Goal: Book appointment/travel/reservation

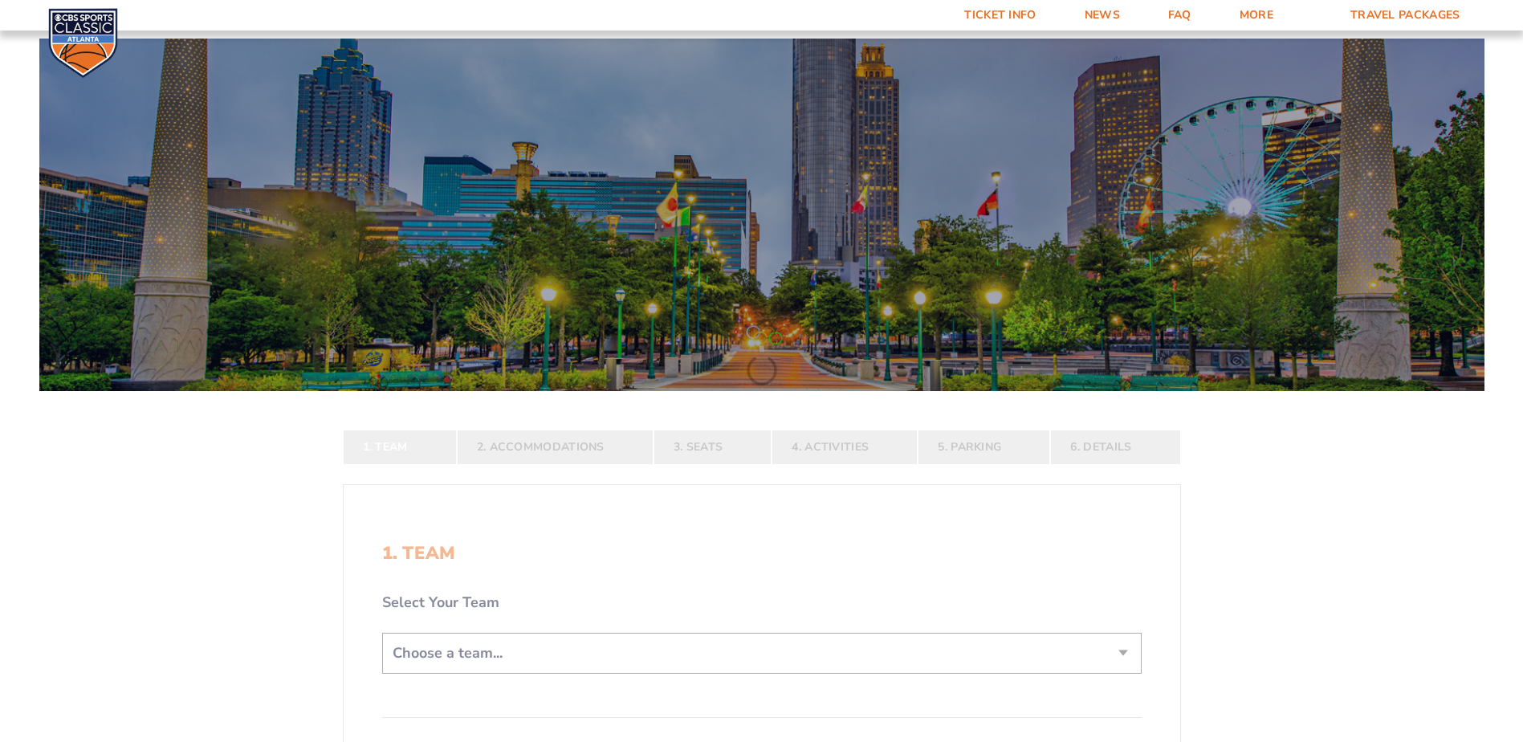
scroll to position [321, 0]
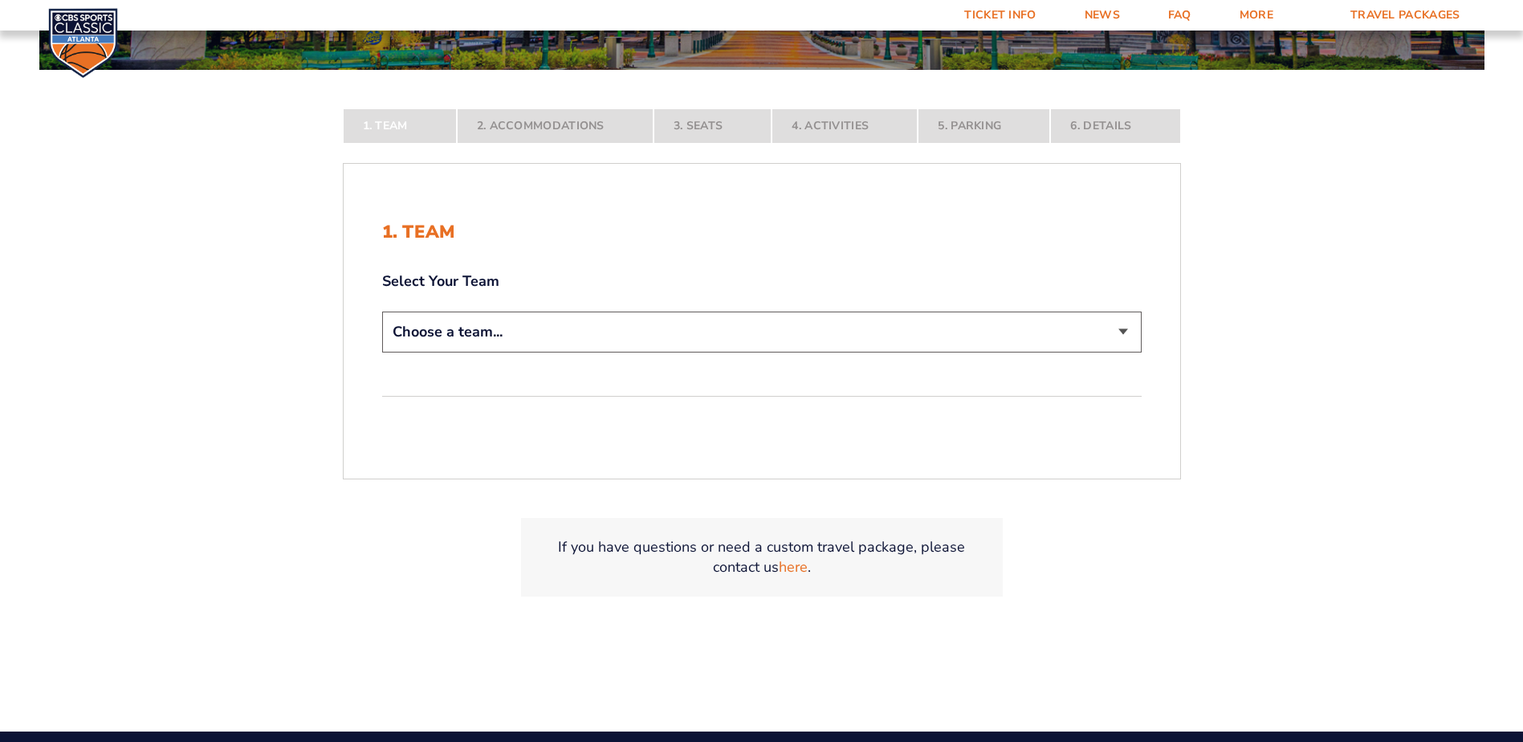
click at [431, 336] on select "Choose a team... [US_STATE] Wildcats [US_STATE] State Buckeyes [US_STATE] Tar H…" at bounding box center [762, 332] width 760 height 41
select select "12956"
click at [382, 352] on select "Choose a team... [US_STATE] Wildcats [US_STATE] State Buckeyes [US_STATE] Tar H…" at bounding box center [762, 332] width 760 height 41
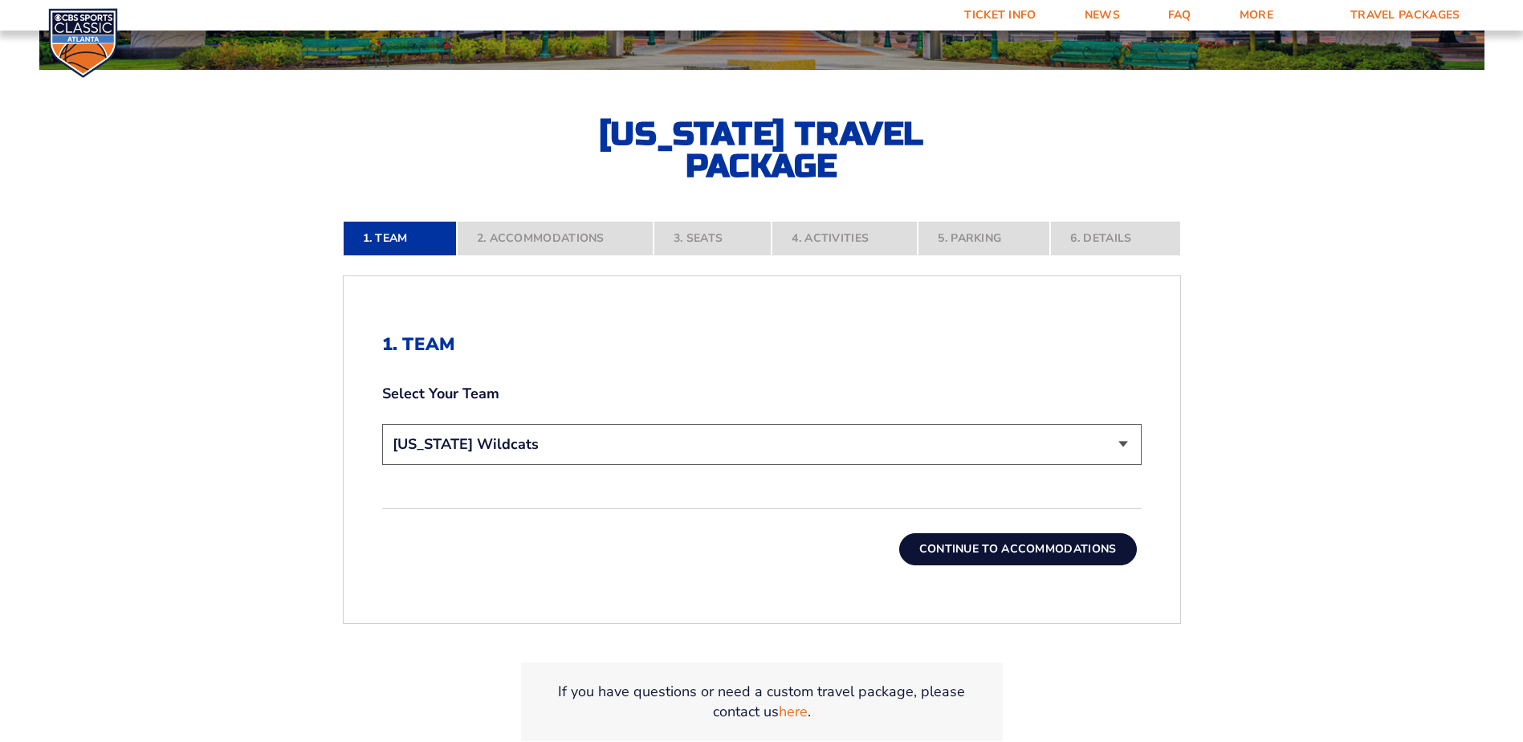
click at [1025, 546] on button "Continue To Accommodations" at bounding box center [1018, 549] width 238 height 32
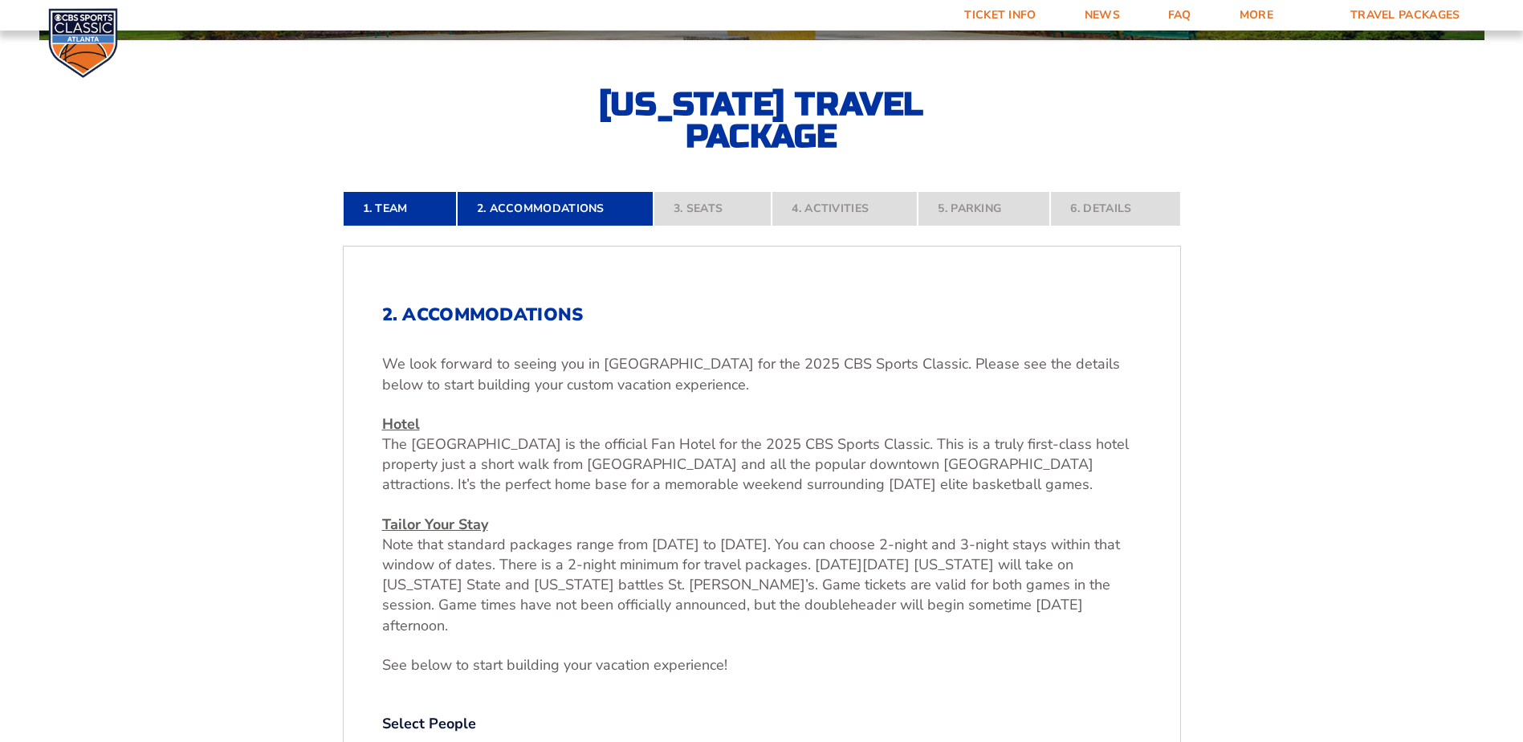
scroll to position [672, 0]
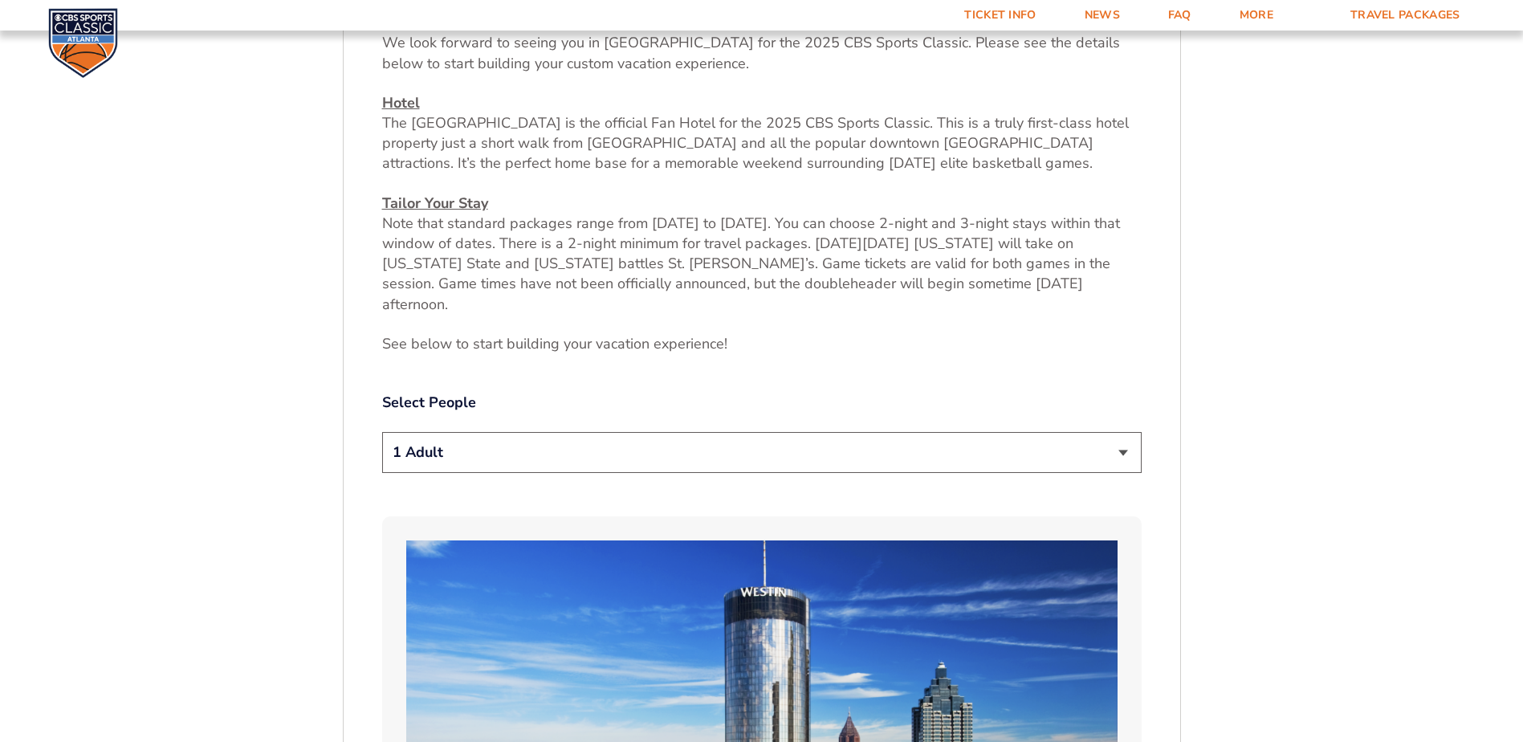
click at [515, 443] on select "1 Adult 2 Adults 3 Adults 4 Adults 2 Adults + 1 Child 2 Adults + 2 Children 2 A…" at bounding box center [762, 452] width 760 height 41
select select "2 Adults"
click at [382, 432] on select "1 Adult 2 Adults 3 Adults 4 Adults 2 Adults + 1 Child 2 Adults + 2 Children 2 A…" at bounding box center [762, 452] width 760 height 41
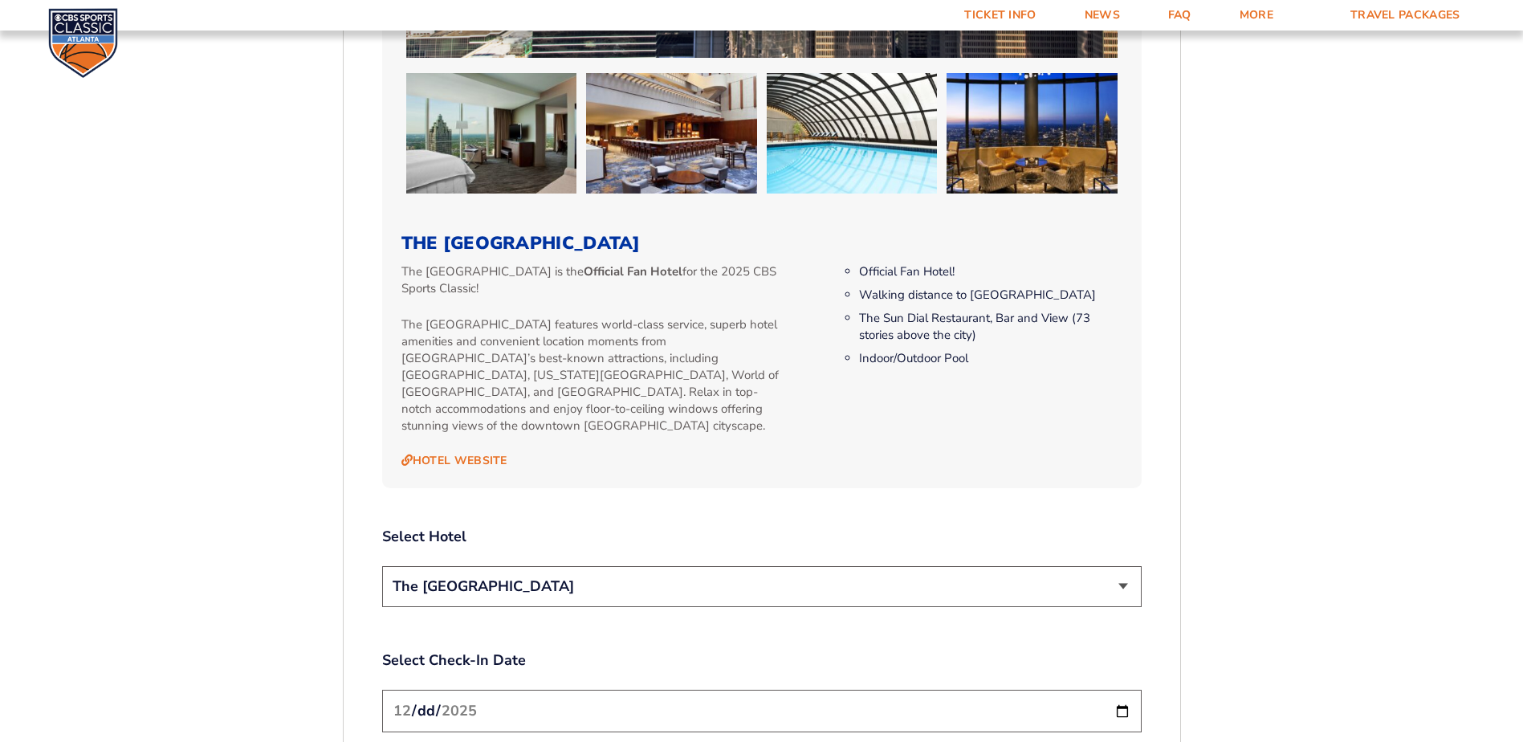
scroll to position [1636, 0]
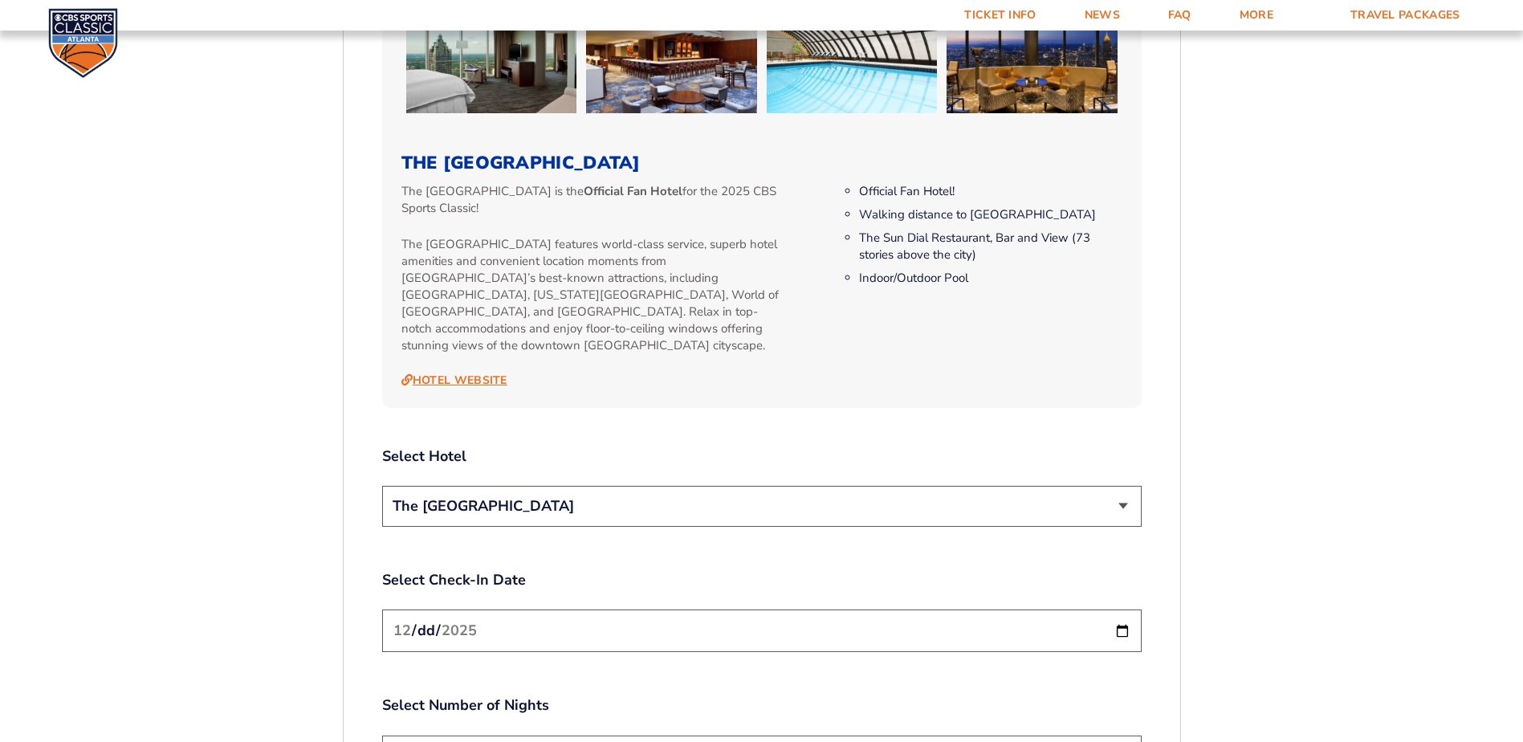
click at [462, 373] on link "Hotel Website" at bounding box center [454, 380] width 106 height 14
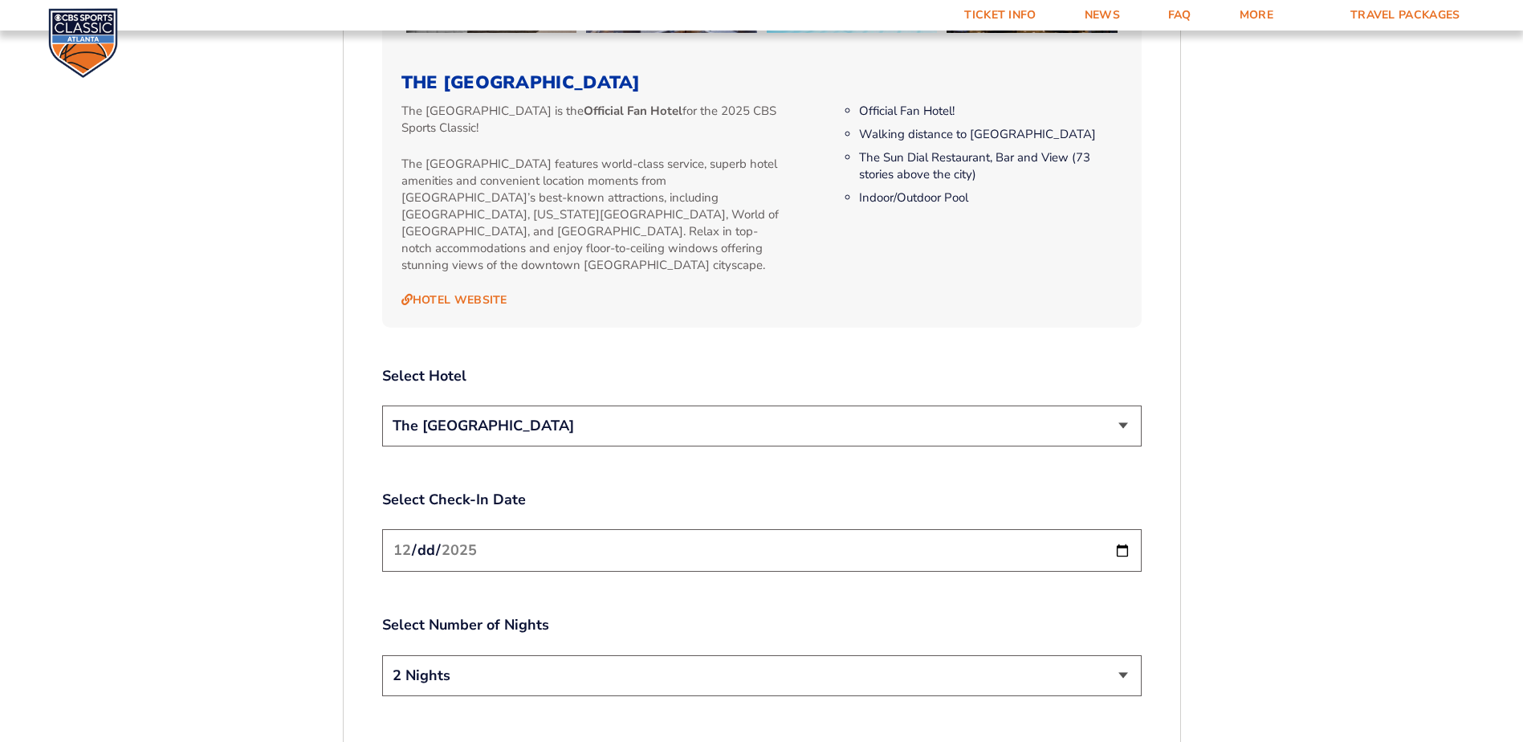
scroll to position [1796, 0]
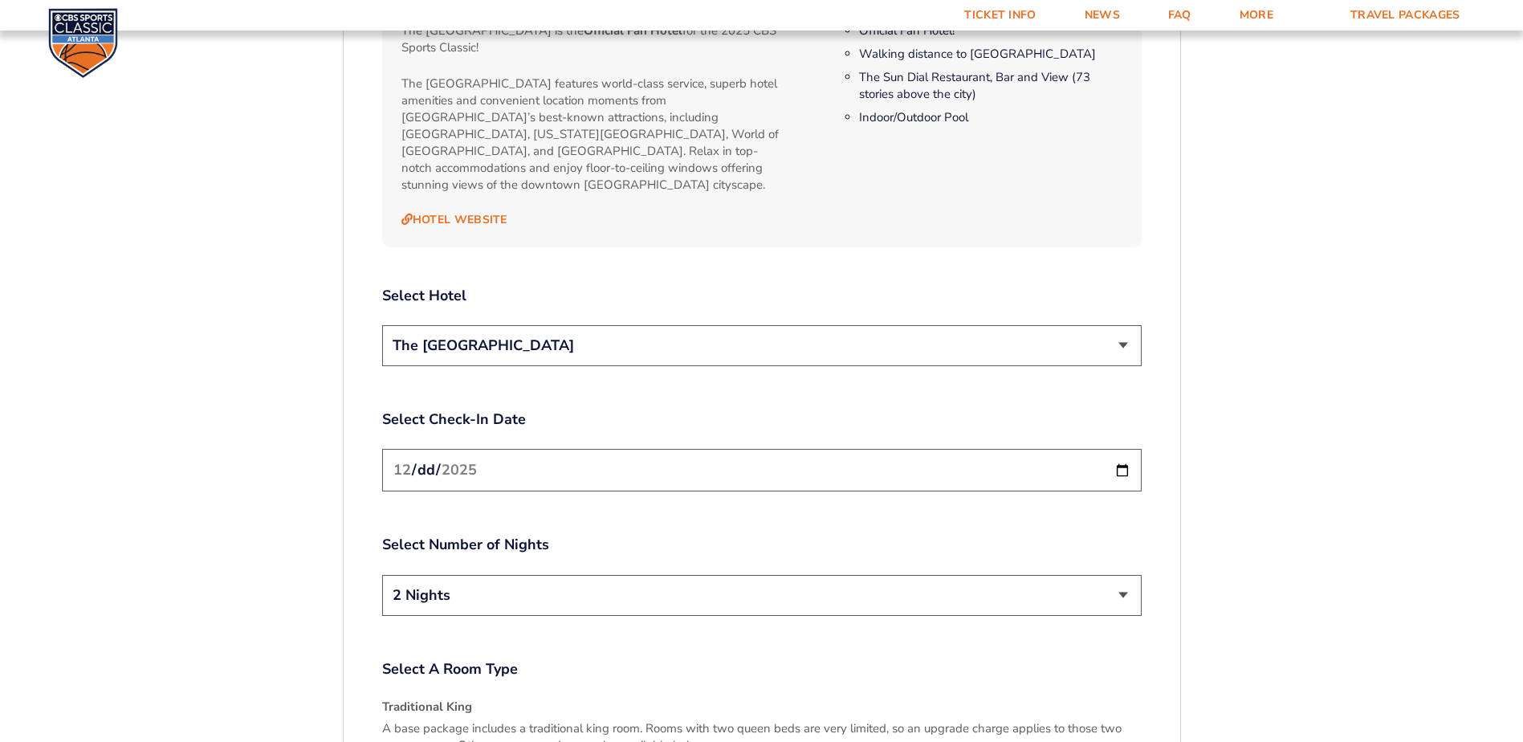
click at [581, 325] on select "The [GEOGRAPHIC_DATA]" at bounding box center [762, 345] width 760 height 41
click at [600, 449] on input "[DATE]" at bounding box center [762, 470] width 760 height 43
click at [602, 449] on input "[DATE]" at bounding box center [762, 470] width 760 height 43
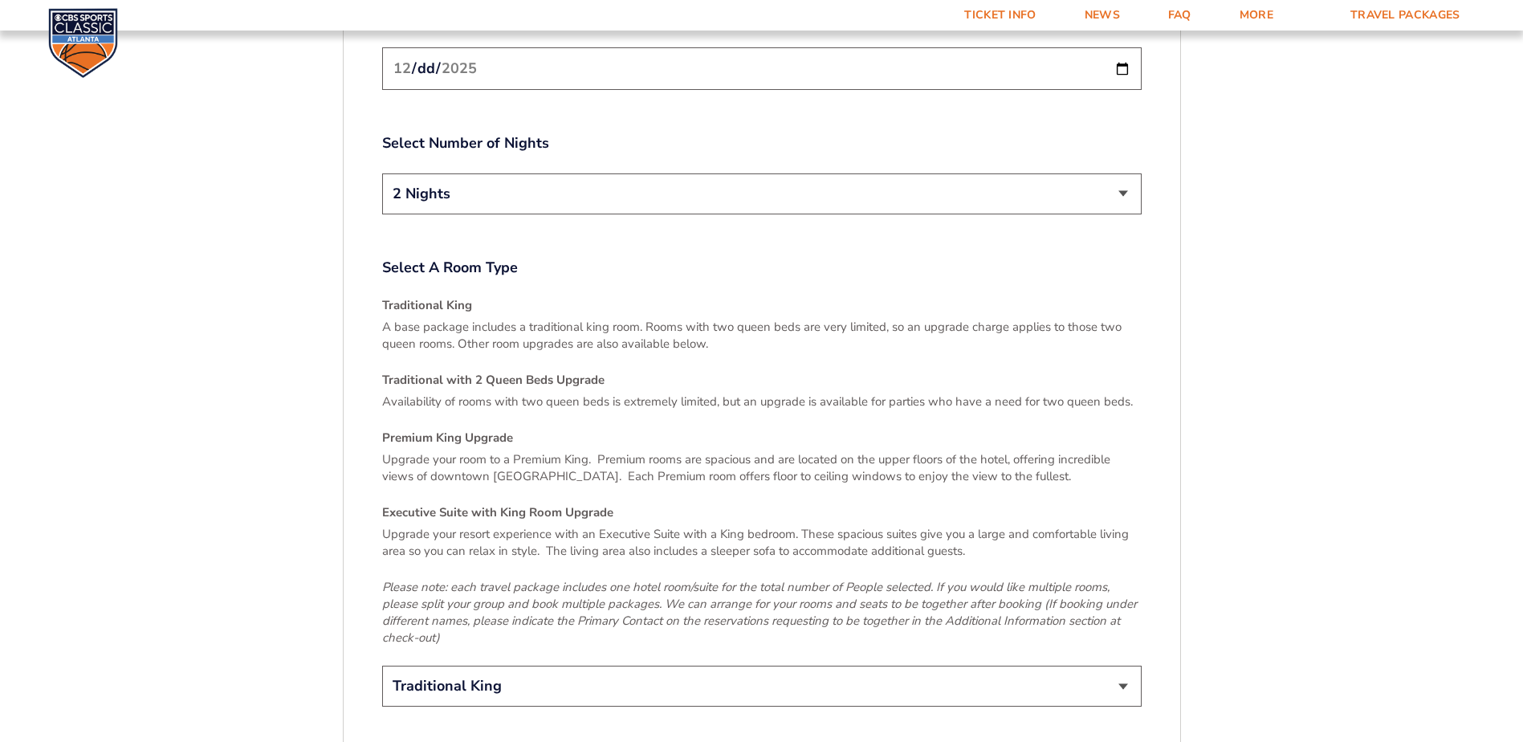
scroll to position [2358, 0]
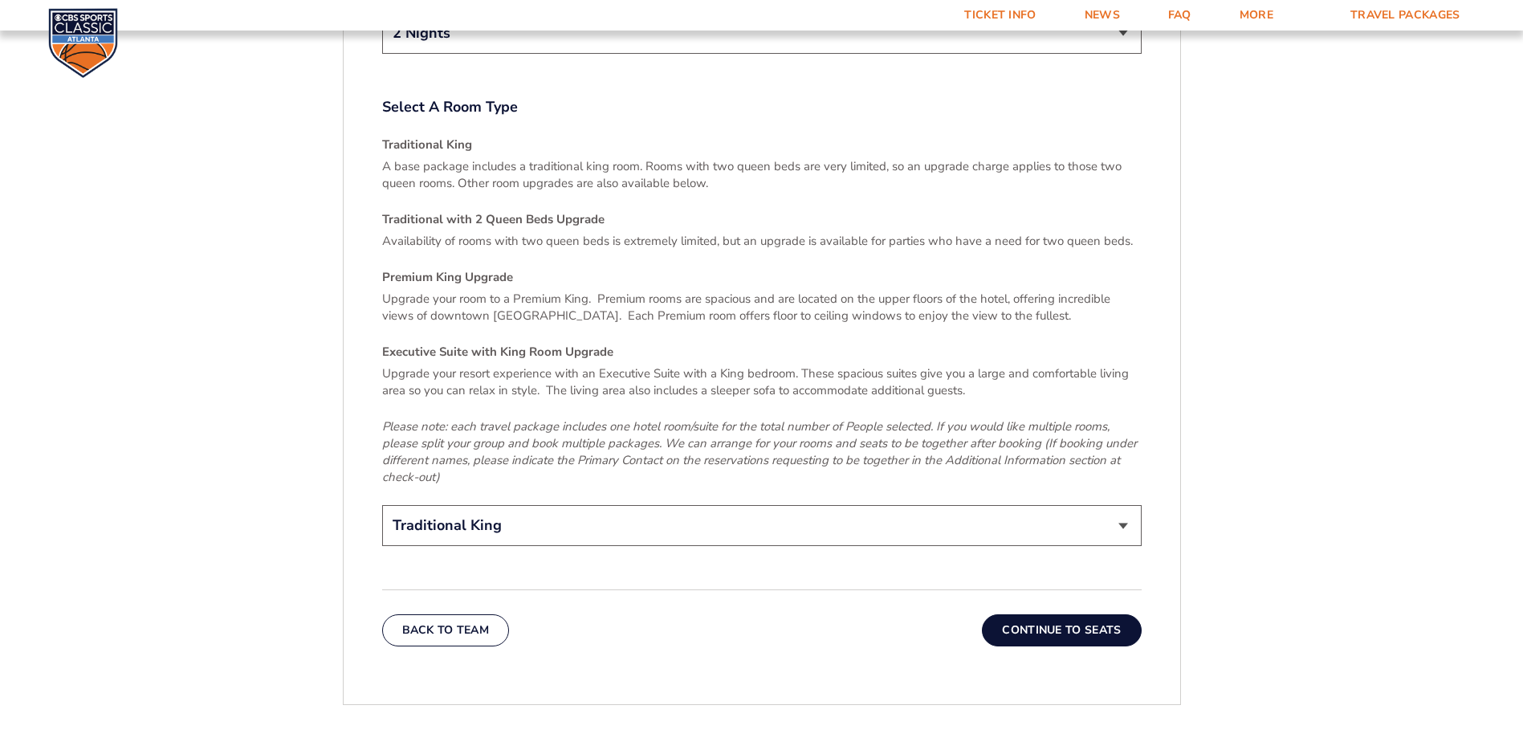
click at [1077, 614] on button "Continue To Seats" at bounding box center [1061, 630] width 159 height 32
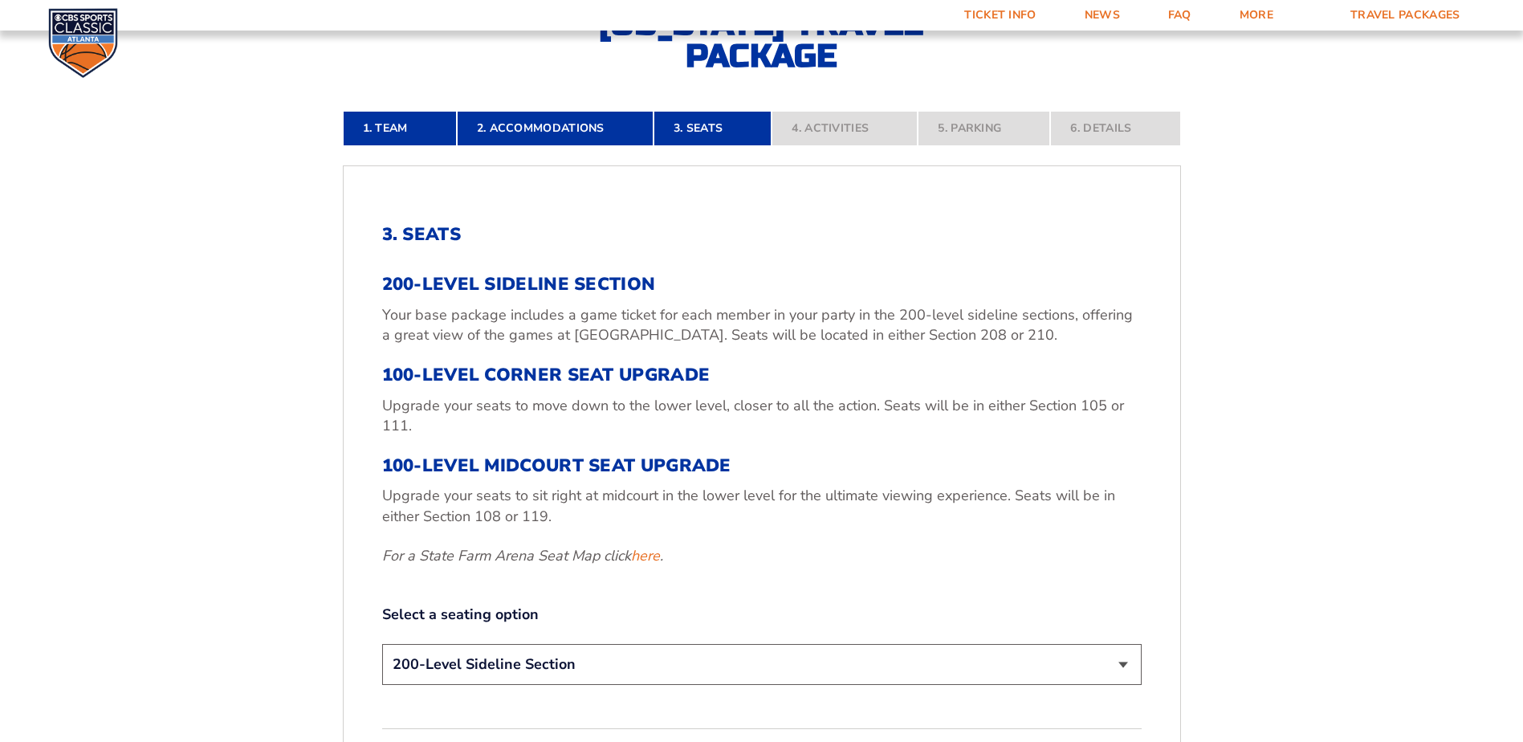
scroll to position [511, 0]
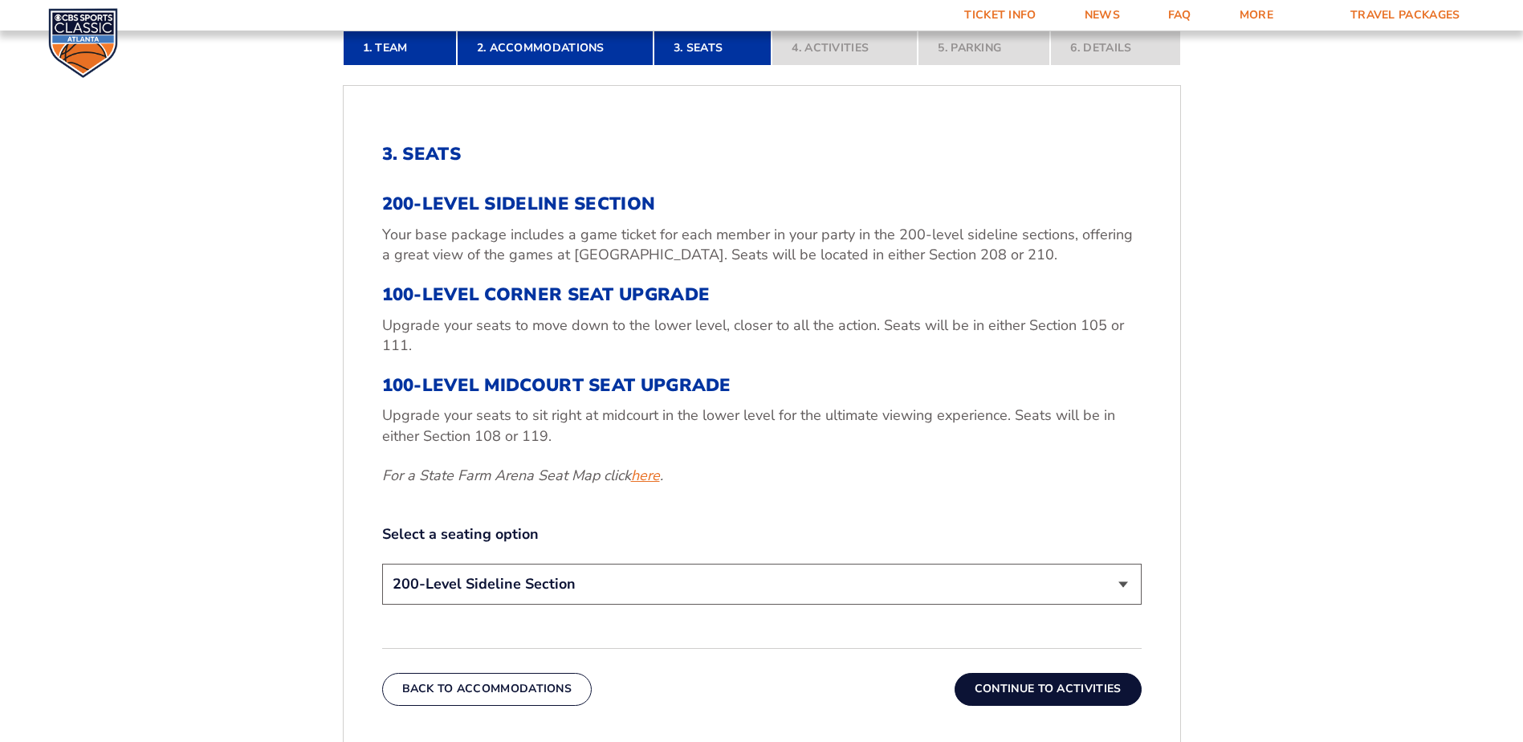
click at [654, 475] on link "here" at bounding box center [645, 476] width 29 height 20
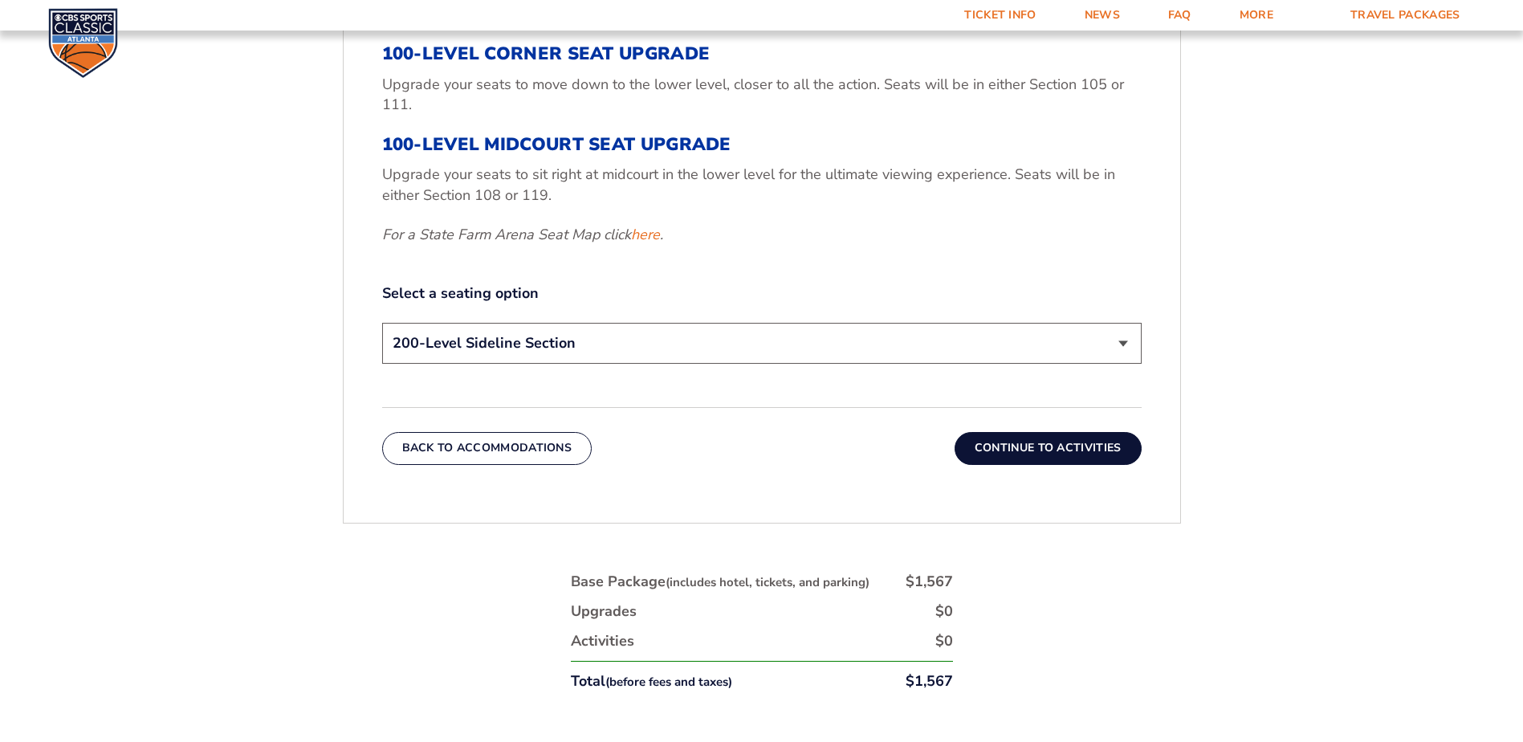
scroll to position [672, 0]
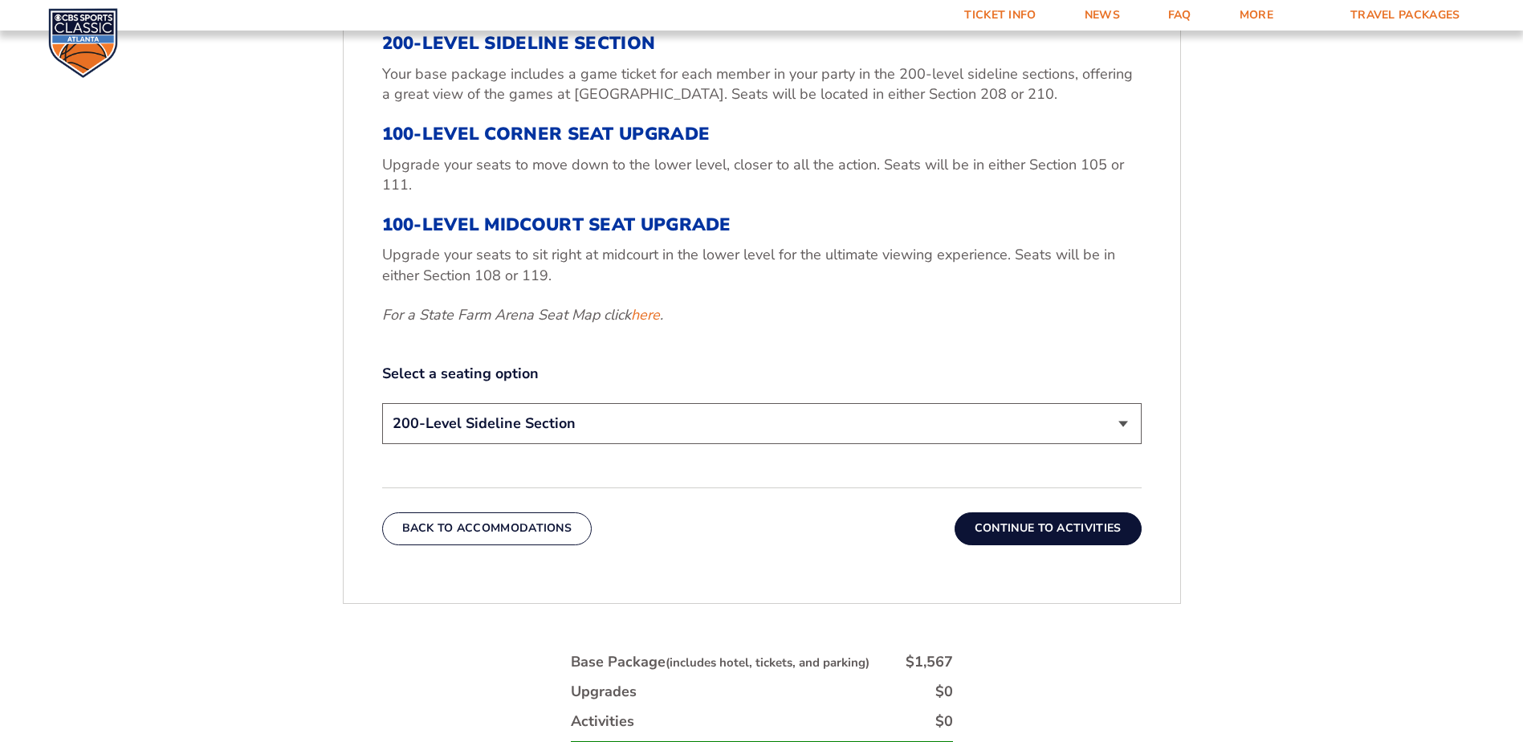
click at [560, 424] on select "200-Level Sideline Section 100-Level Corner Seat Upgrade (+$120 per person) 100…" at bounding box center [762, 423] width 760 height 41
select select "100-Level Corner Seat Upgrade"
click at [382, 403] on select "200-Level Sideline Section 100-Level Corner Seat Upgrade (+$120 per person) 100…" at bounding box center [762, 423] width 760 height 41
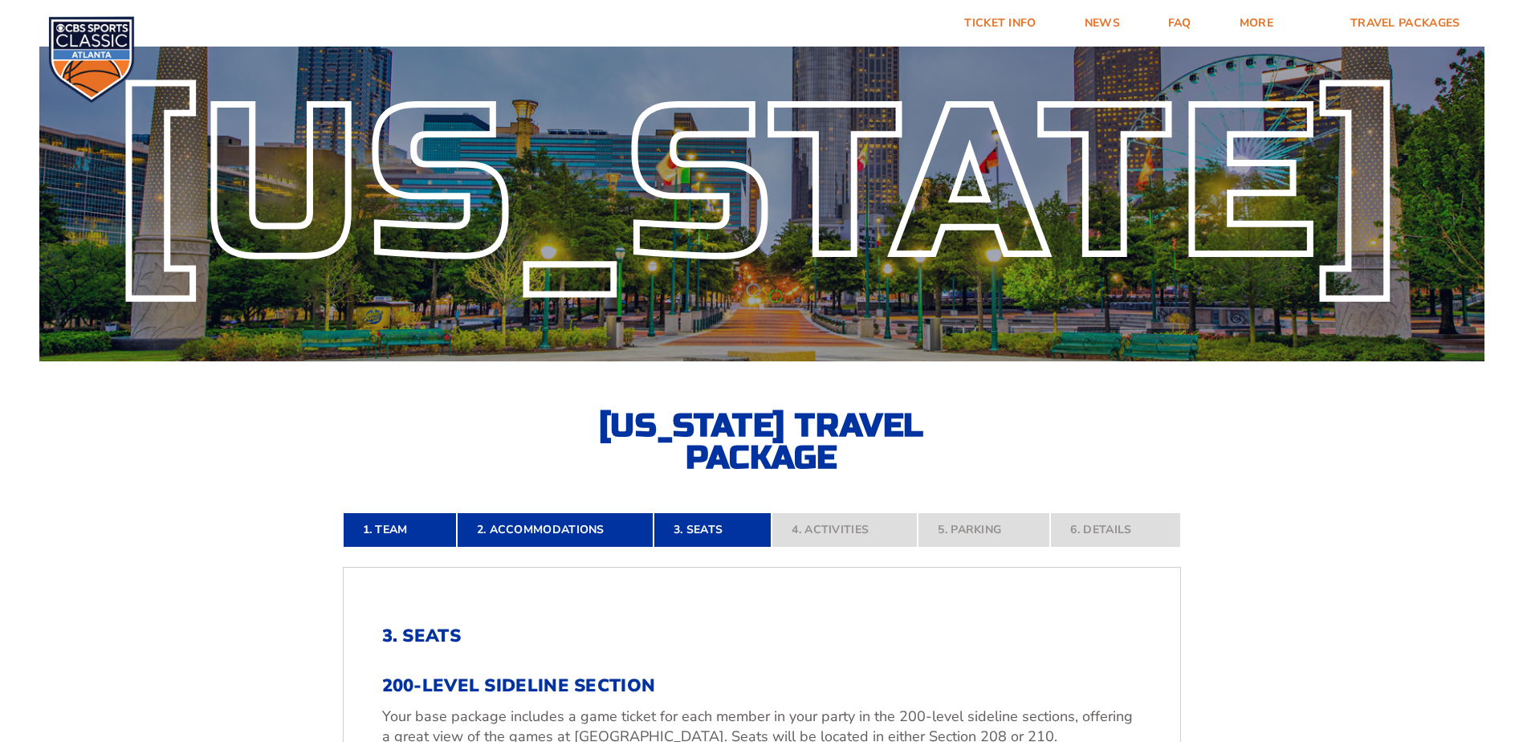
scroll to position [0, 0]
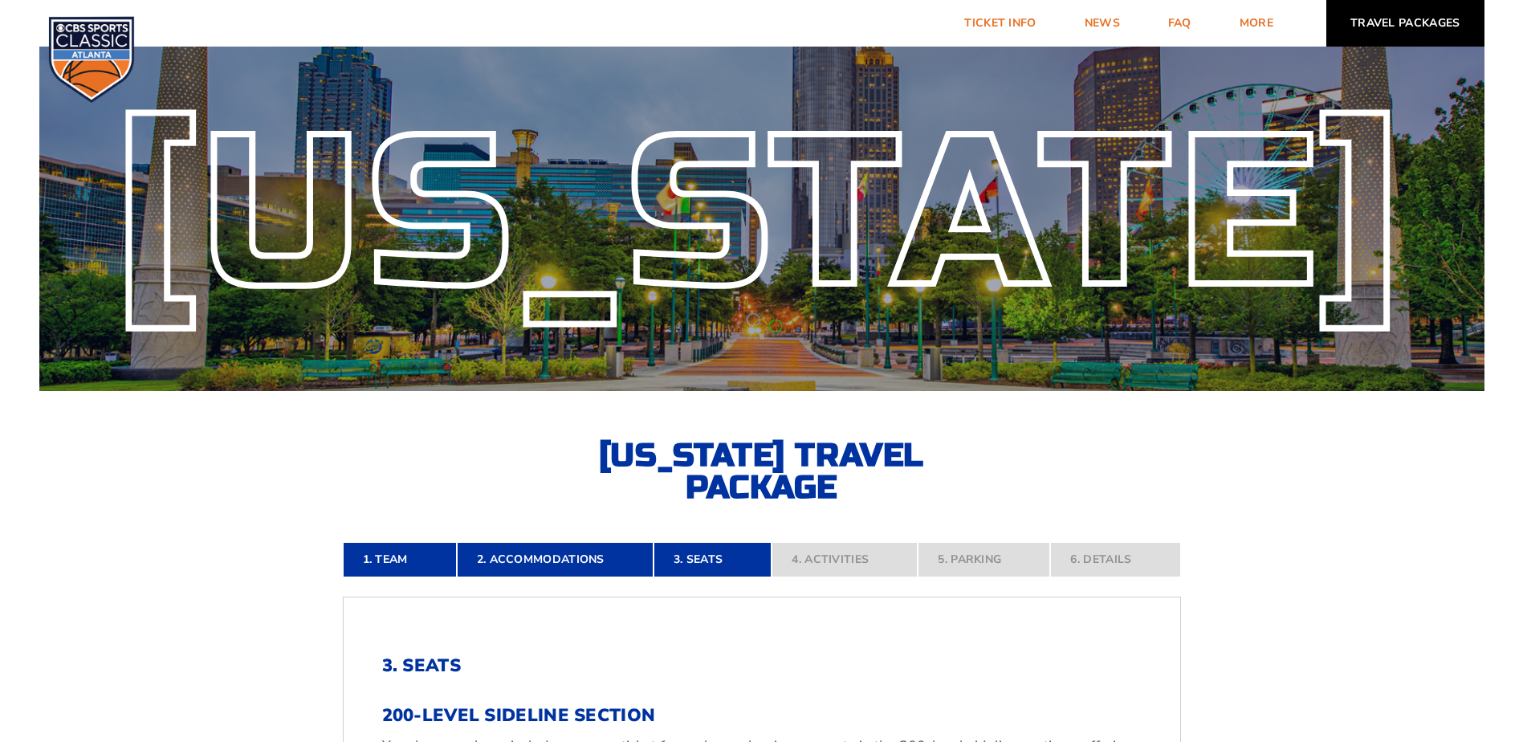
click at [1418, 23] on link "Travel Packages" at bounding box center [1405, 23] width 158 height 47
